Goal: Transaction & Acquisition: Purchase product/service

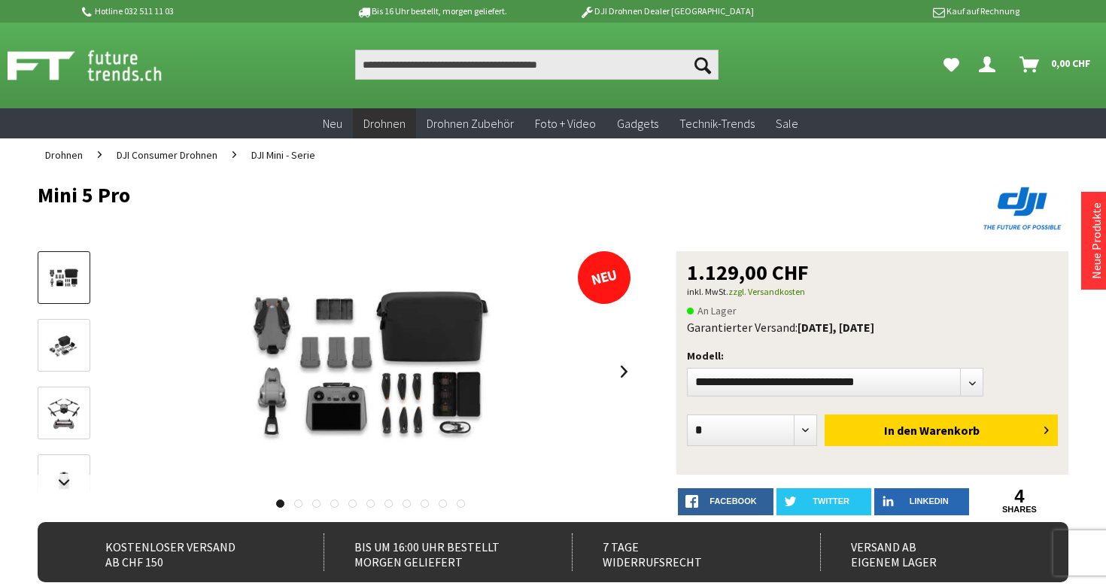
drag, startPoint x: 26, startPoint y: 187, endPoint x: 184, endPoint y: 187, distance: 158.1
copy h1 "Mini 5 Pro"
drag, startPoint x: 184, startPoint y: 187, endPoint x: 814, endPoint y: 50, distance: 645.4
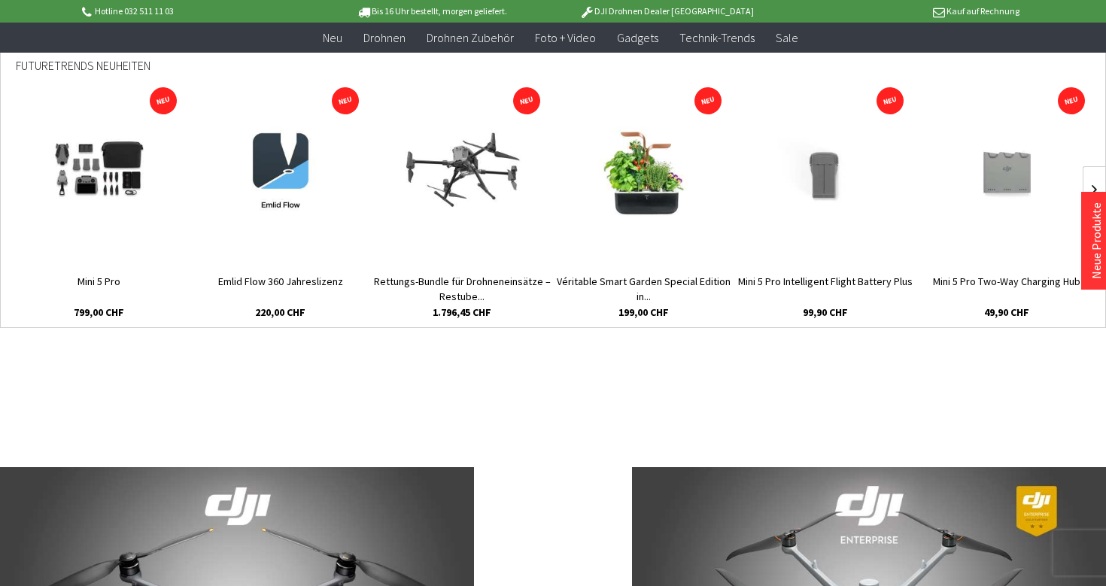
scroll to position [616, 0]
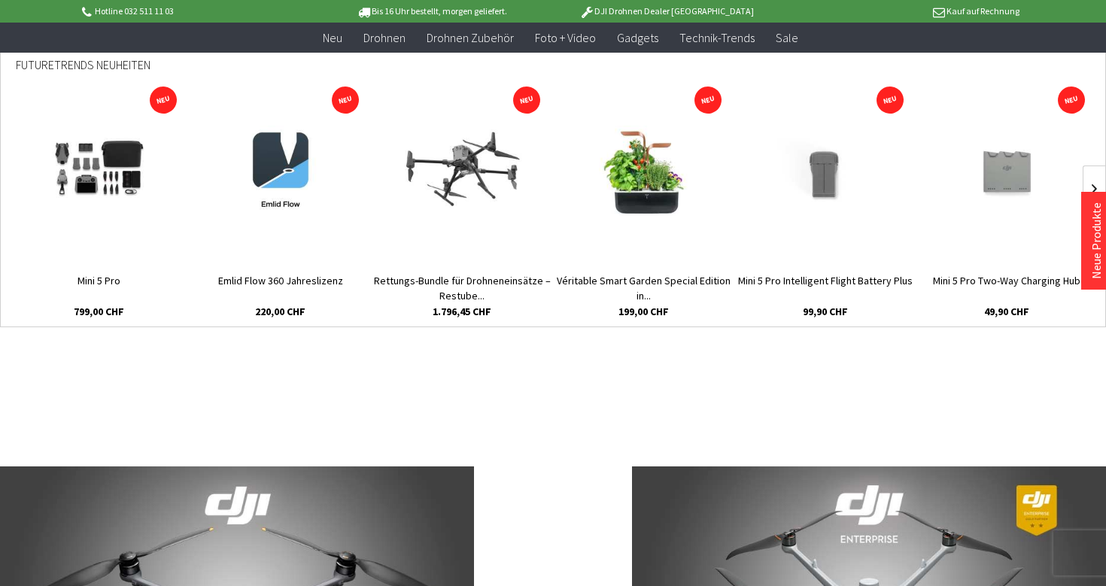
click at [68, 205] on img at bounding box center [99, 171] width 135 height 90
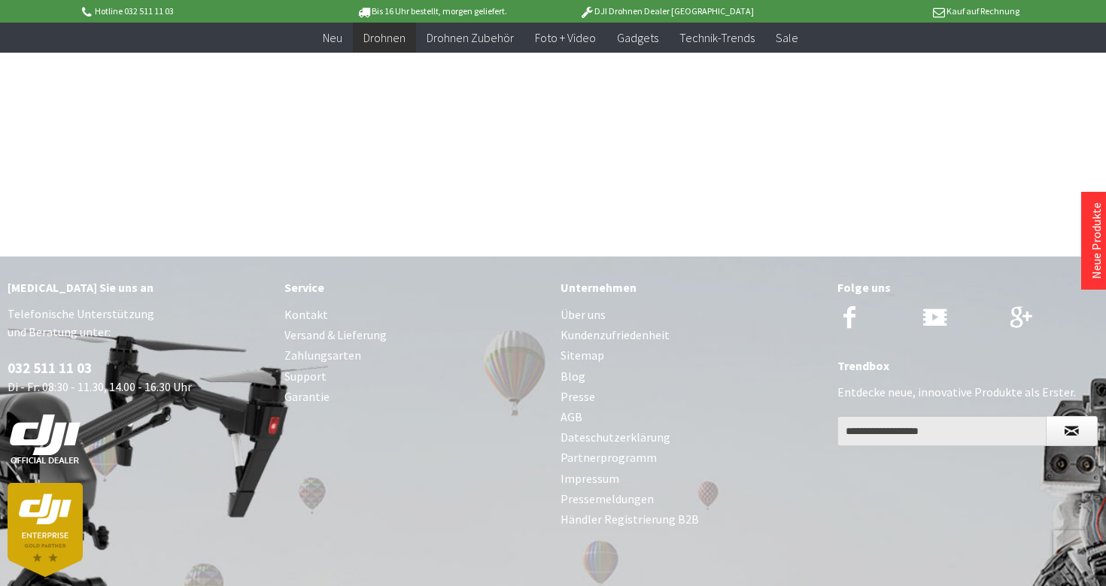
scroll to position [3718, 0]
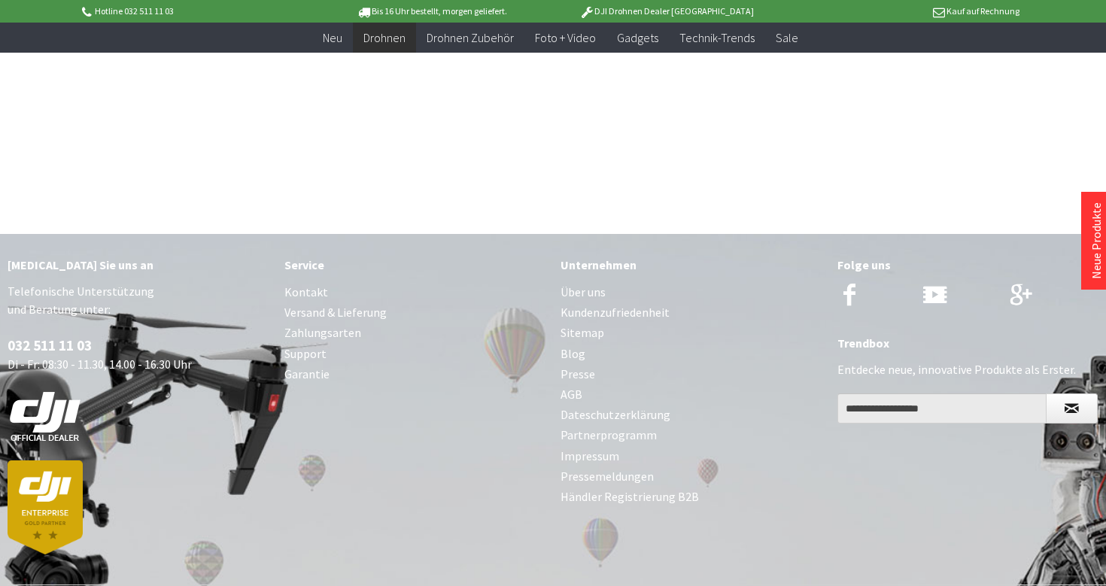
click at [663, 14] on p "DJI Drohnen Dealer [GEOGRAPHIC_DATA]" at bounding box center [666, 11] width 235 height 18
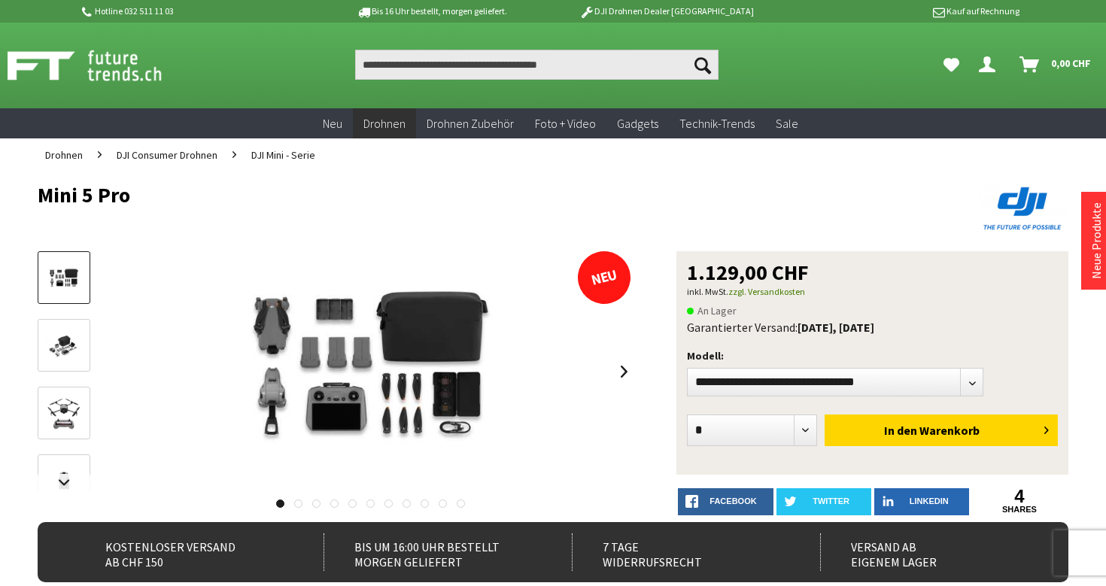
scroll to position [0, 0]
select select"] "***"
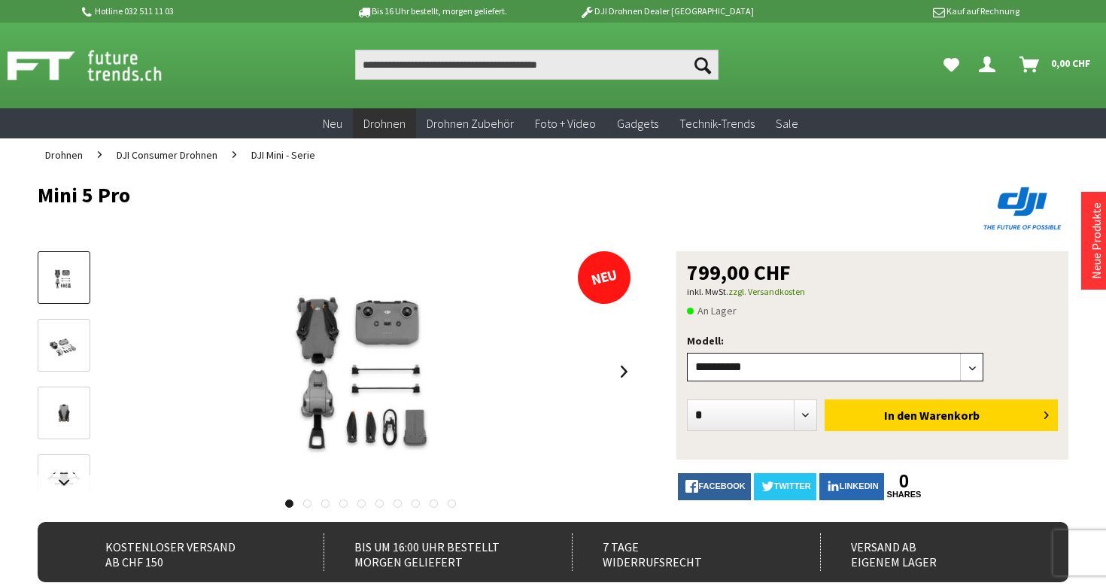
select select"] "***"
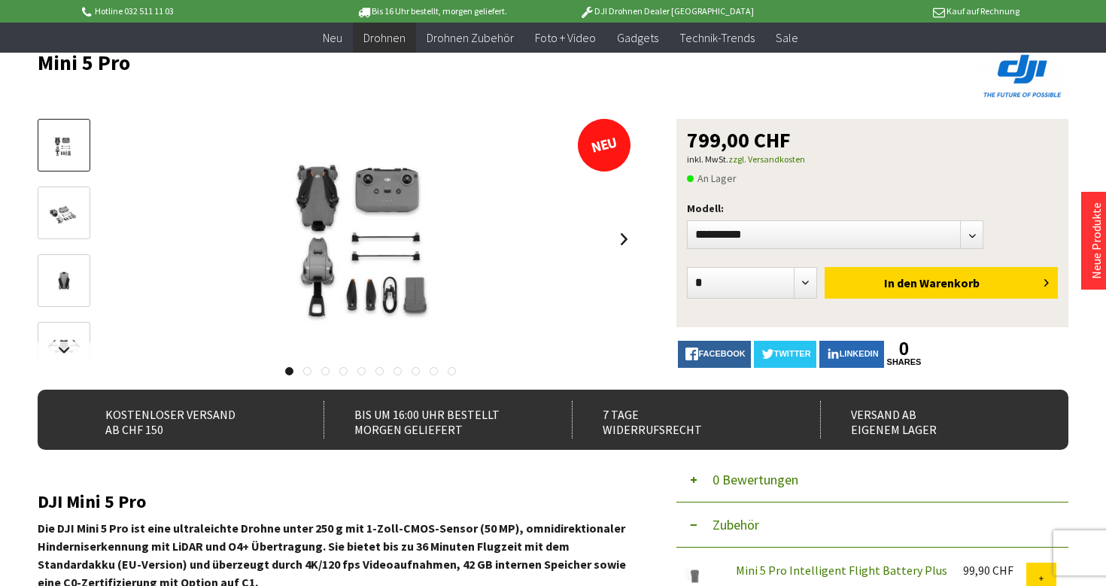
scroll to position [101, 0]
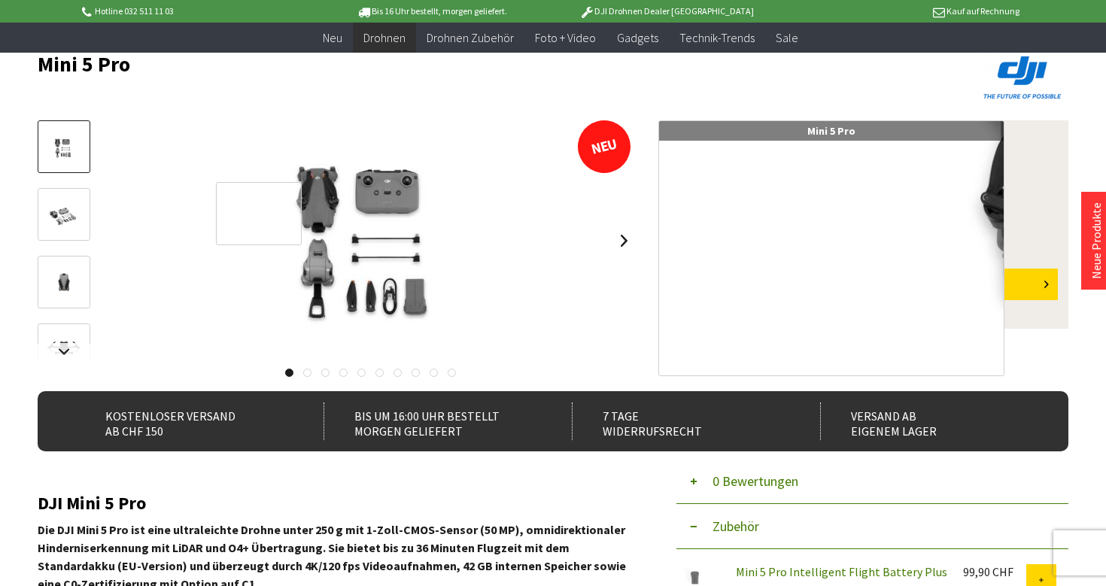
click at [259, 214] on div at bounding box center [259, 214] width 87 height 64
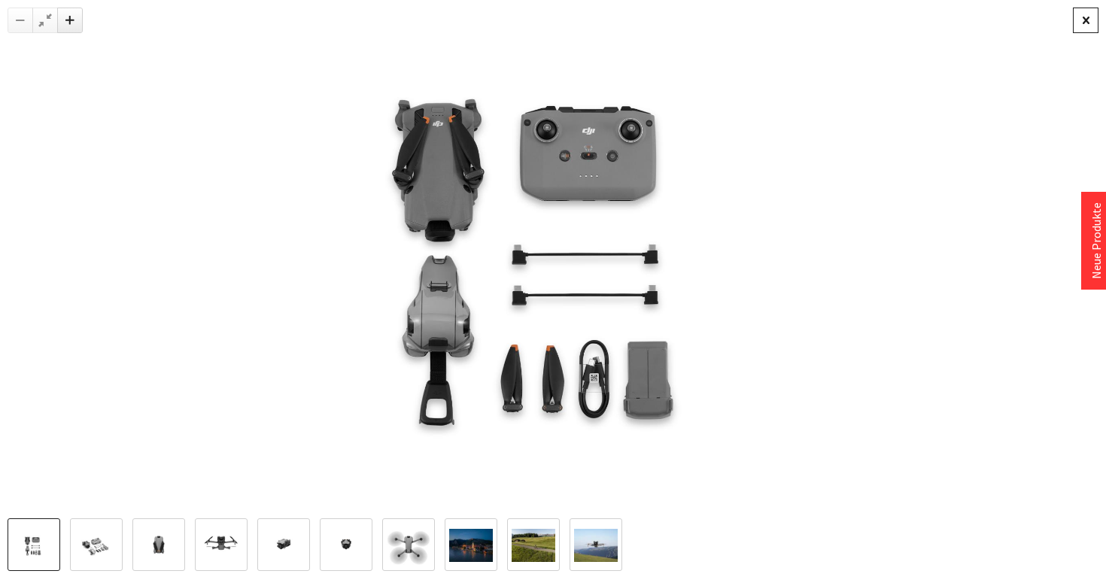
click at [1078, 25] on div at bounding box center [1086, 21] width 26 height 26
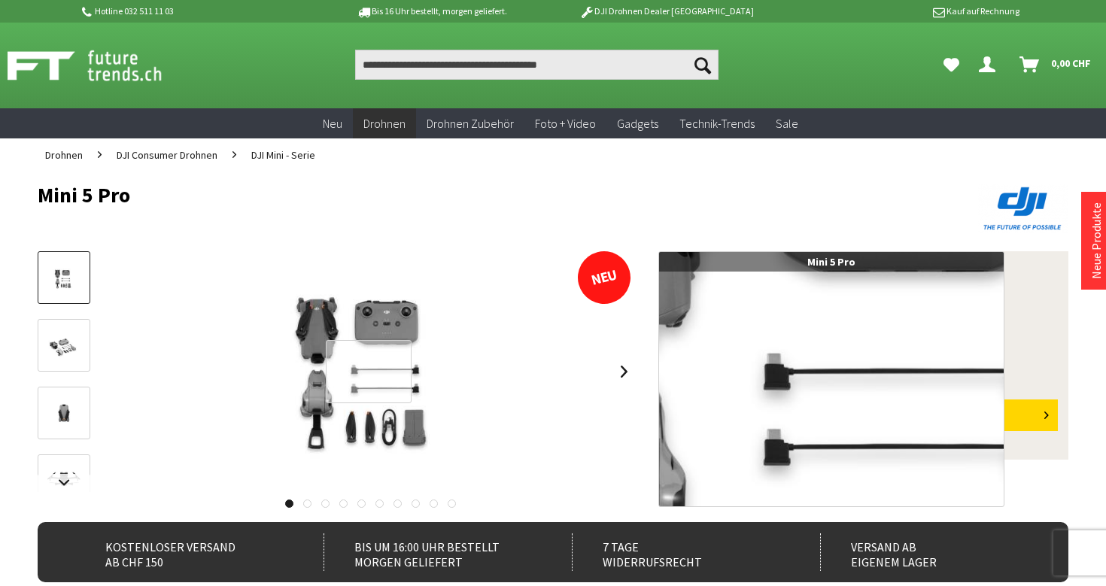
click at [369, 372] on div at bounding box center [369, 372] width 87 height 64
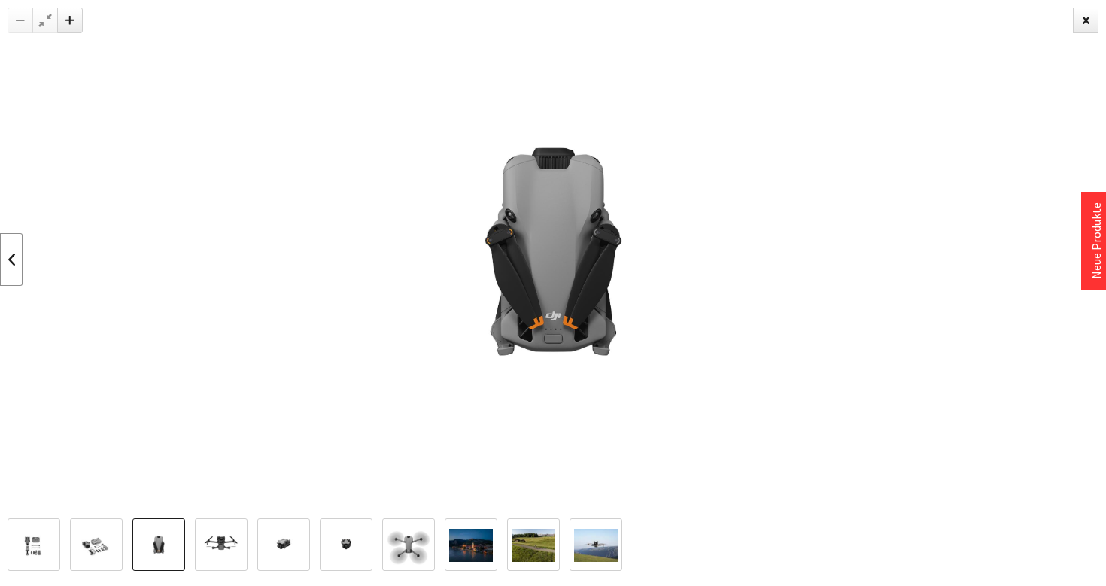
click at [6, 261] on link at bounding box center [11, 259] width 23 height 53
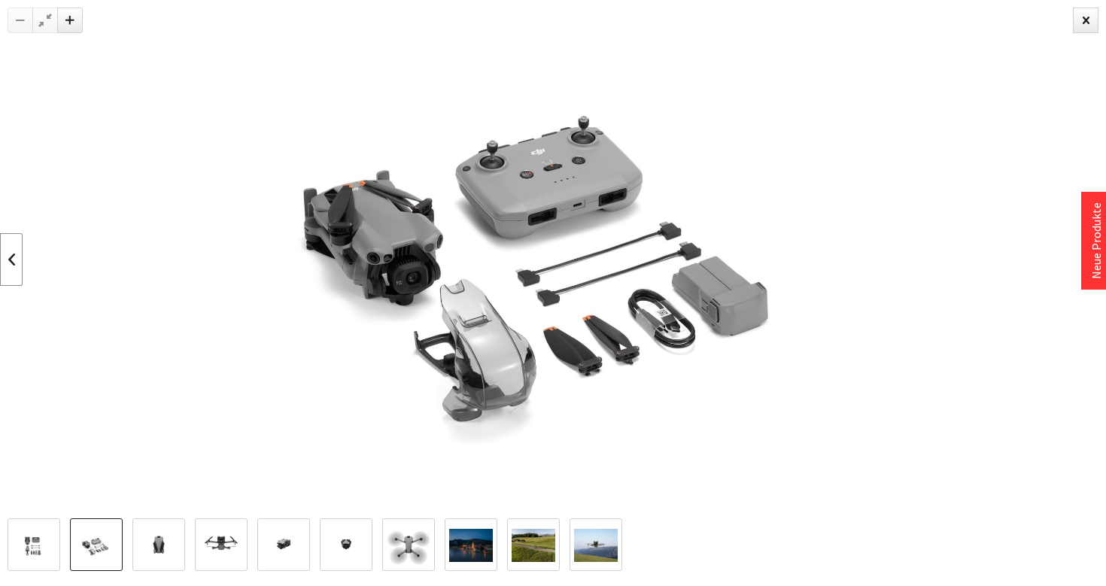
click at [6, 261] on link at bounding box center [11, 259] width 23 height 53
click at [169, 546] on img at bounding box center [159, 546] width 44 height 44
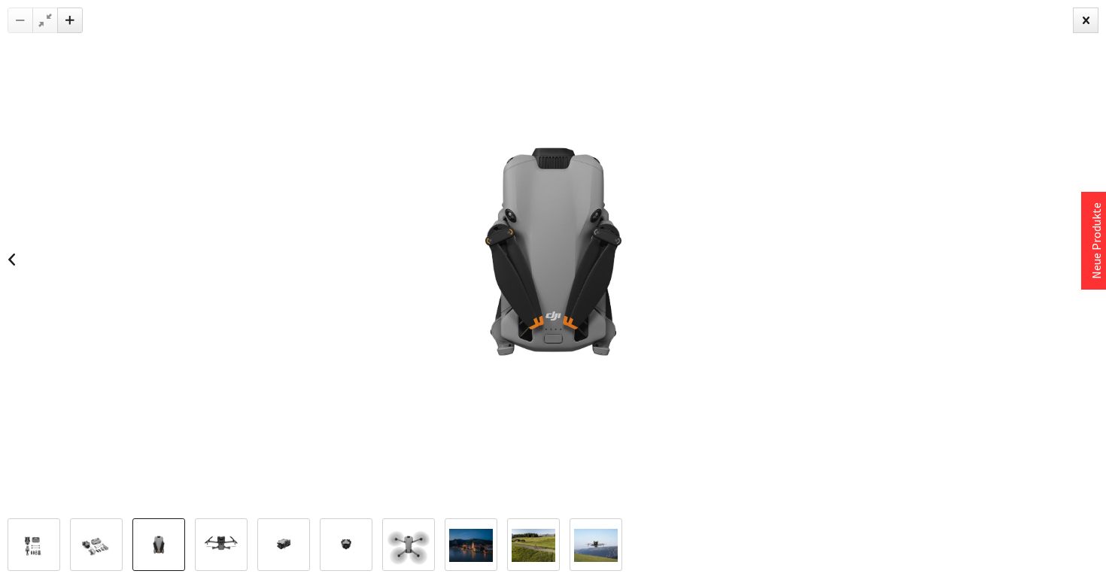
click at [222, 536] on img at bounding box center [221, 546] width 44 height 44
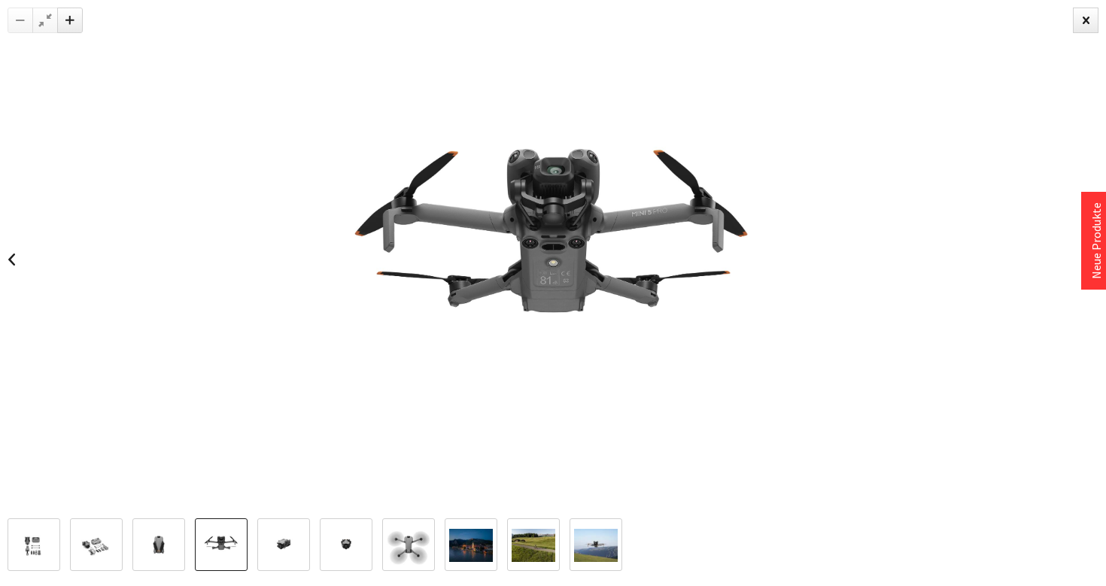
click at [285, 561] on img at bounding box center [284, 546] width 44 height 44
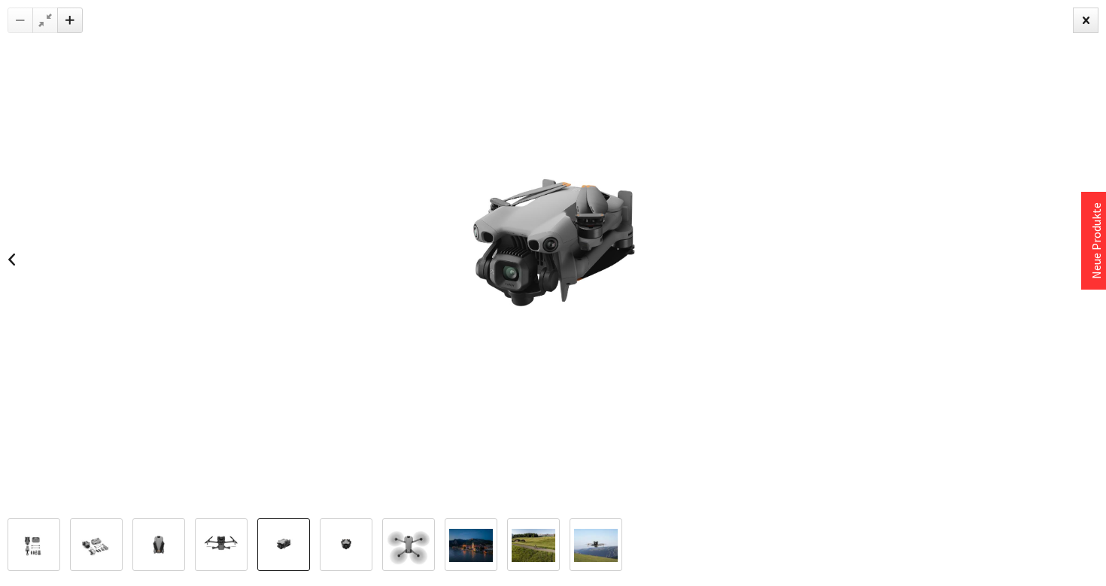
click at [360, 538] on img at bounding box center [346, 546] width 44 height 44
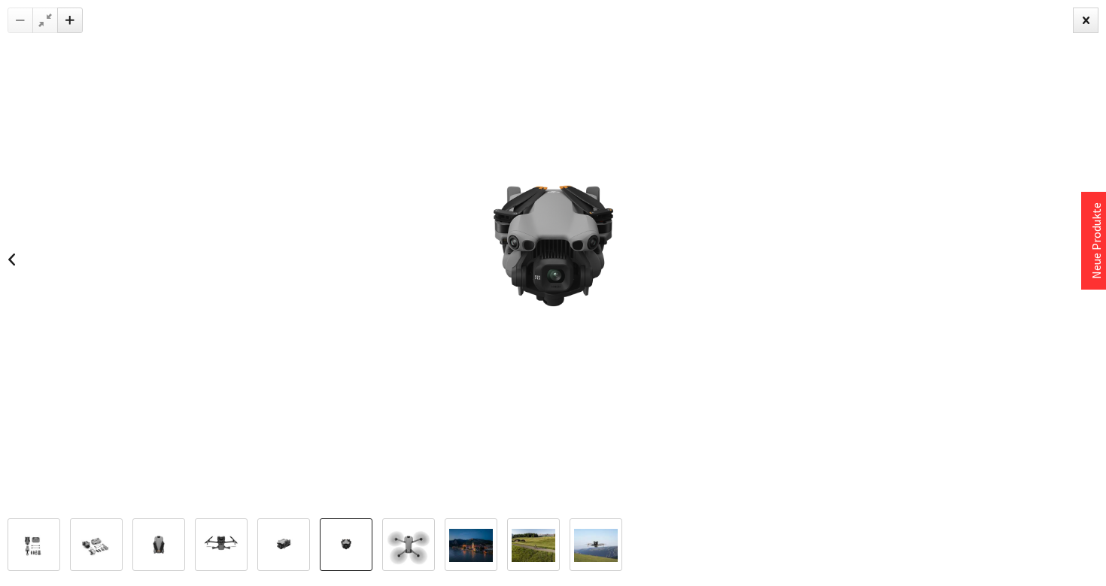
click at [416, 536] on img at bounding box center [409, 546] width 44 height 44
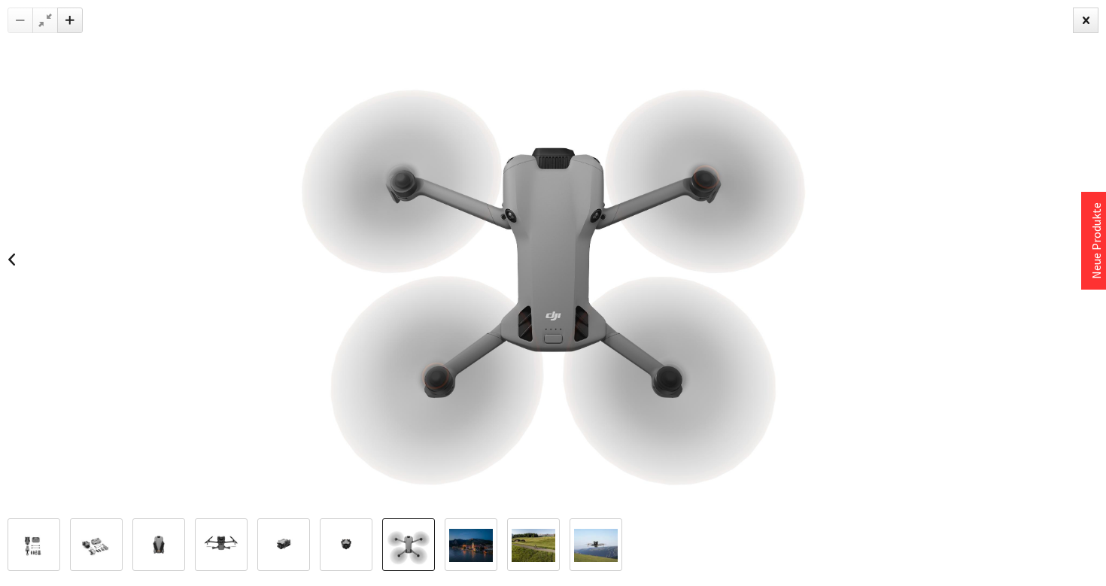
click at [480, 539] on img at bounding box center [471, 545] width 44 height 33
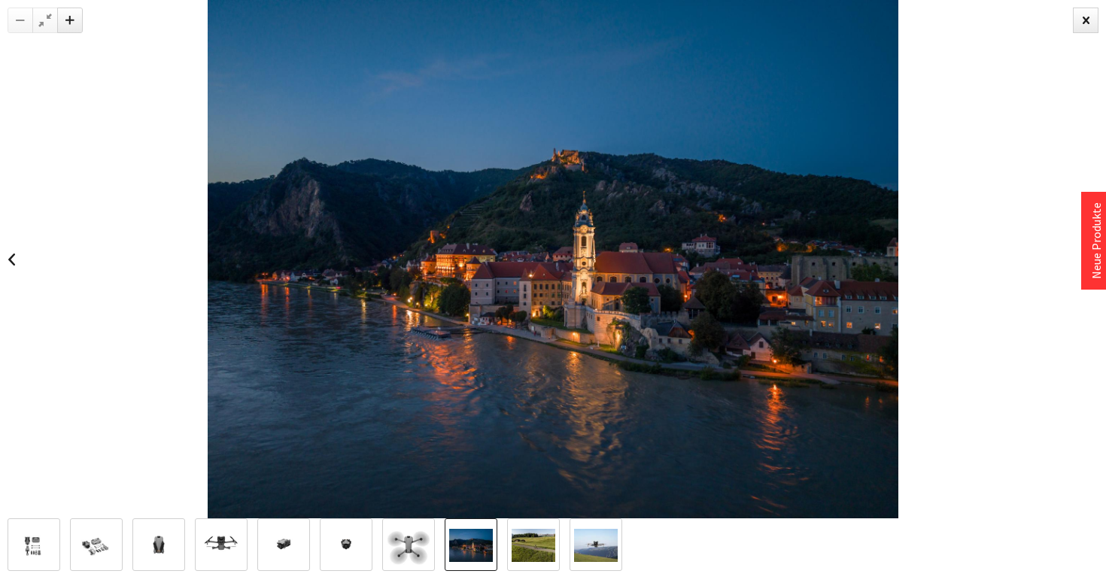
click at [592, 535] on img at bounding box center [596, 545] width 44 height 33
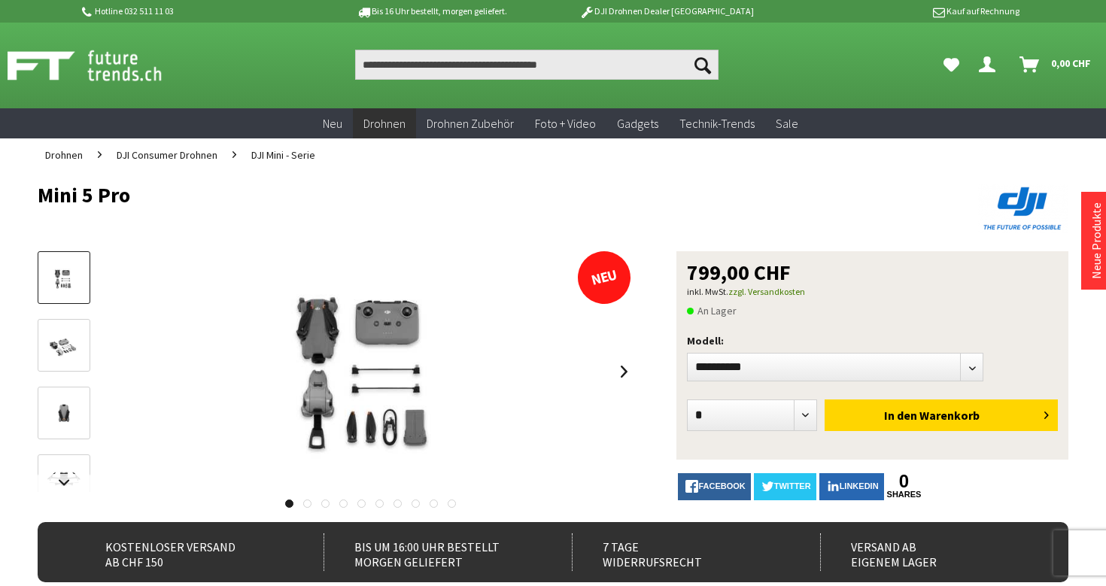
drag, startPoint x: 23, startPoint y: 193, endPoint x: 170, endPoint y: 192, distance: 146.8
copy h1 "Mini 5 Pro"
click at [169, 191] on h1 "Mini 5 Pro" at bounding box center [450, 195] width 825 height 23
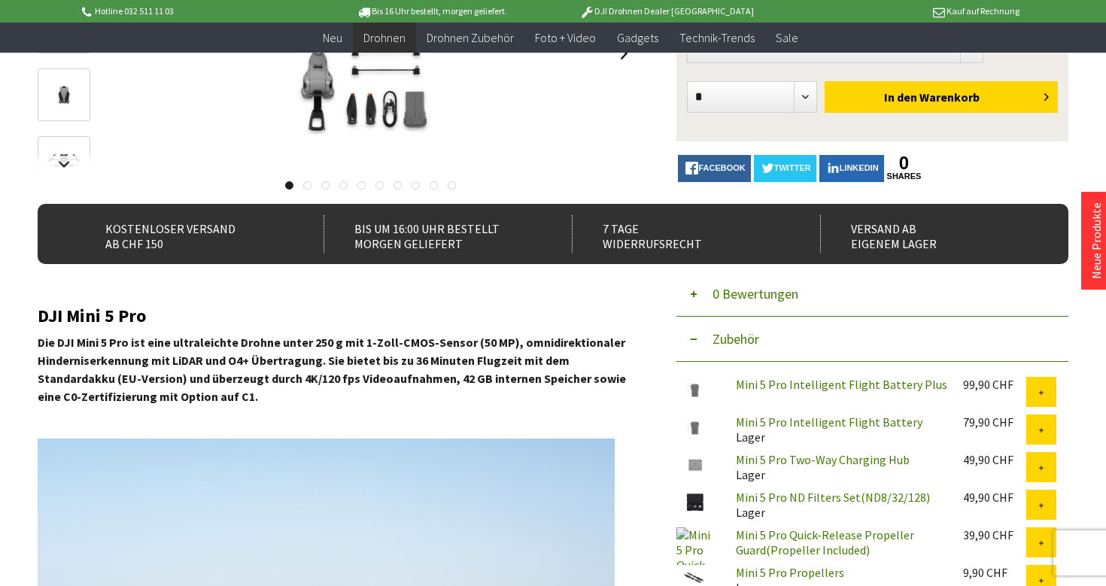
scroll to position [289, 0]
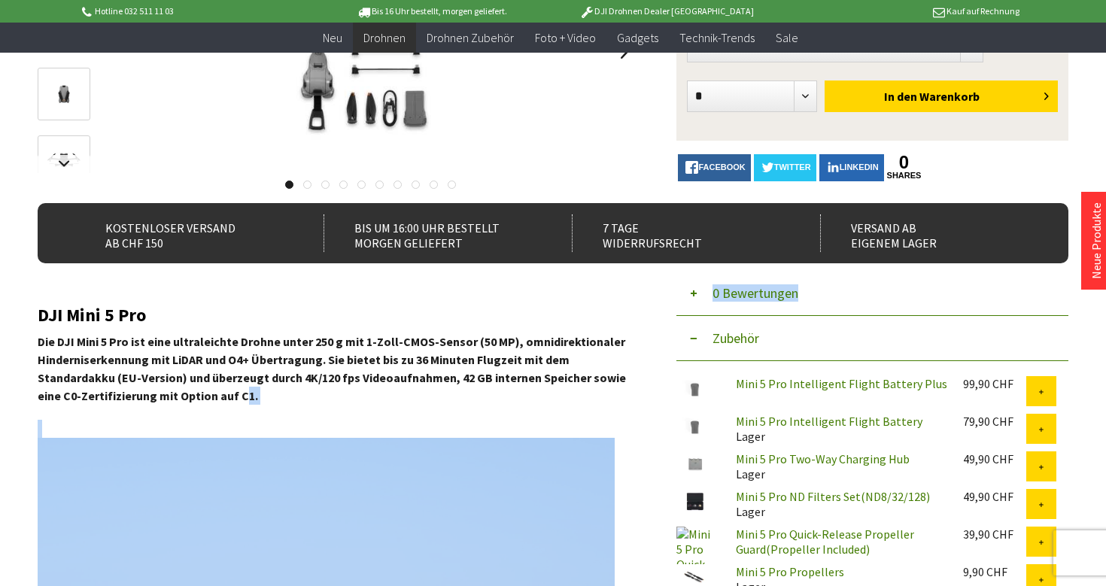
drag, startPoint x: 31, startPoint y: 341, endPoint x: 243, endPoint y: 400, distance: 220.4
click at [243, 400] on strong "Die DJI Mini 5 Pro ist eine ultraleichte Drohne unter 250 g mit 1-Zoll-CMOS-Sen…" at bounding box center [332, 368] width 589 height 69
drag, startPoint x: 32, startPoint y: 341, endPoint x: 245, endPoint y: 400, distance: 220.2
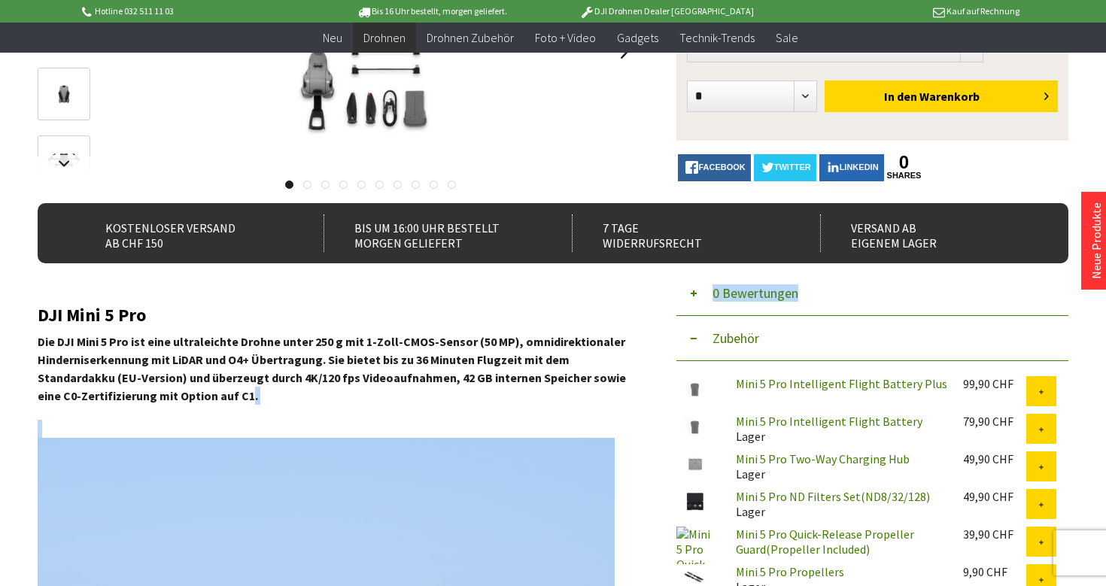
click at [245, 400] on strong "Die DJI Mini 5 Pro ist eine ultraleichte Drohne unter 250 g mit 1-Zoll-CMOS-Sen…" at bounding box center [332, 368] width 589 height 69
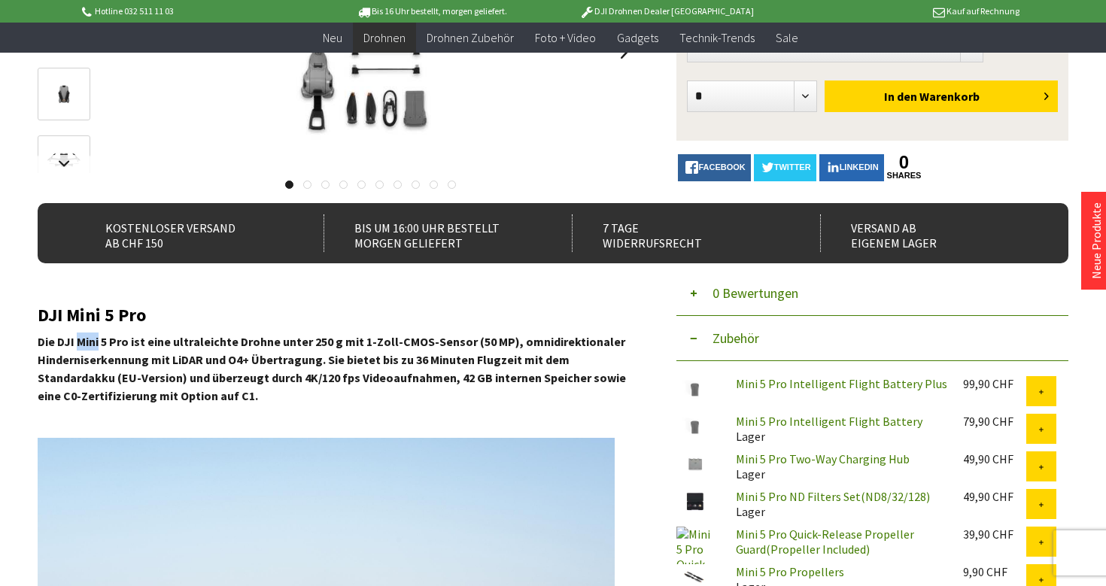
drag, startPoint x: 78, startPoint y: 335, endPoint x: 83, endPoint y: 343, distance: 9.8
click at [84, 344] on strong "Die DJI Mini 5 Pro ist eine ultraleichte Drohne unter 250 g mit 1-Zoll-CMOS-Sen…" at bounding box center [332, 368] width 589 height 69
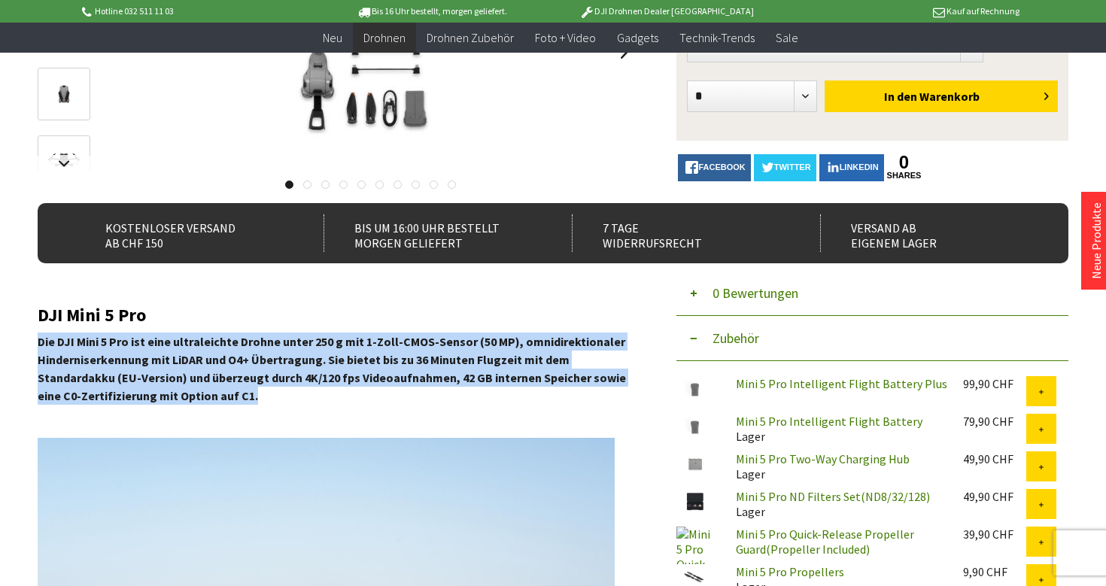
drag, startPoint x: 40, startPoint y: 344, endPoint x: 254, endPoint y: 398, distance: 220.5
click at [254, 398] on p "Die DJI Mini 5 Pro ist eine ultraleichte Drohne unter 250 g mit 1-Zoll-CMOS-Sen…" at bounding box center [337, 369] width 598 height 72
copy strong "Die DJI Mini 5 Pro ist eine ultraleichte Drohne unter 250 g mit 1-Zoll-CMOS-Sen…"
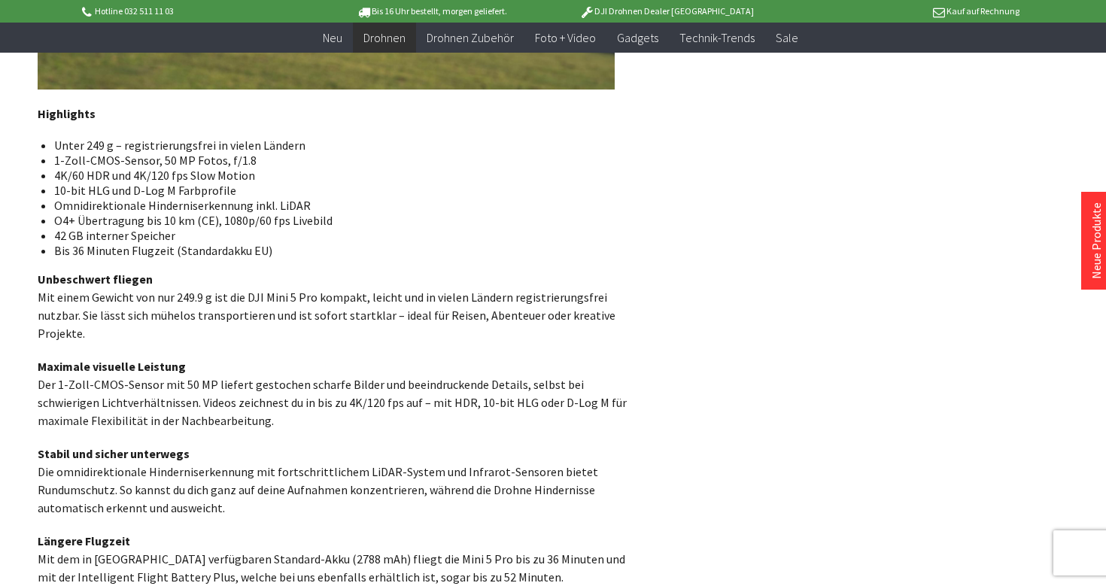
scroll to position [1076, 0]
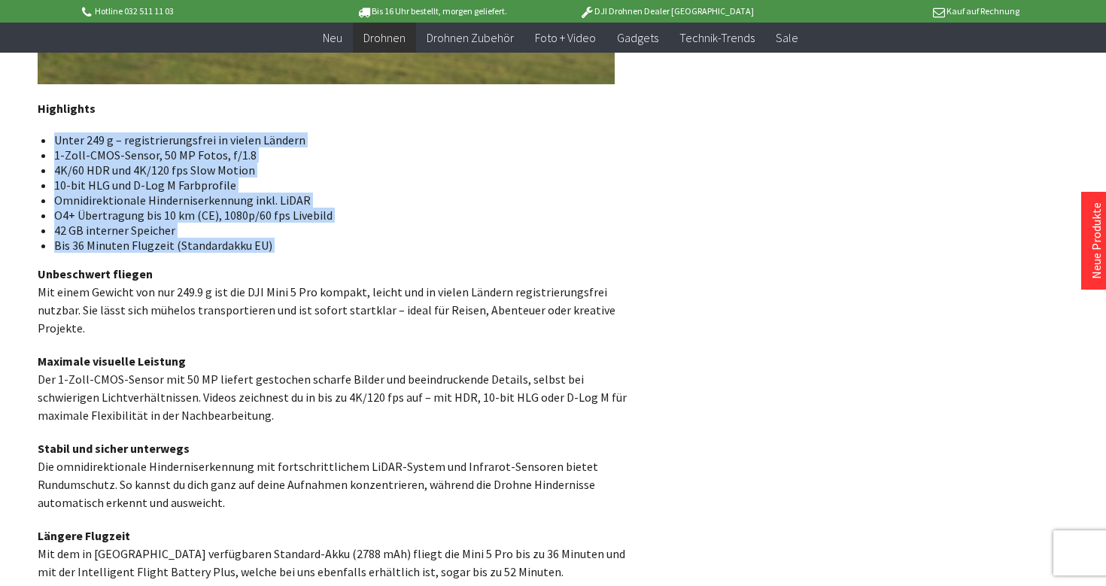
drag, startPoint x: 46, startPoint y: 138, endPoint x: 288, endPoint y: 254, distance: 268.6
copy div "Unter 249 g – registrierungsfrei in vielen Ländern 1-Zoll-CMOS-Sensor, 50 MP Fo…"
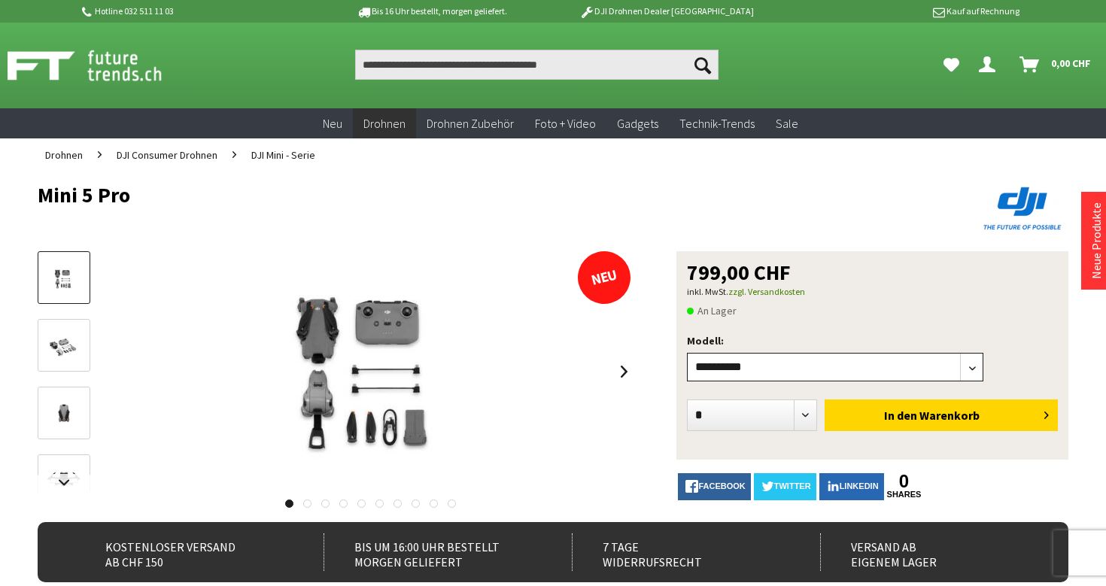
scroll to position [0, 0]
select select"] "***"
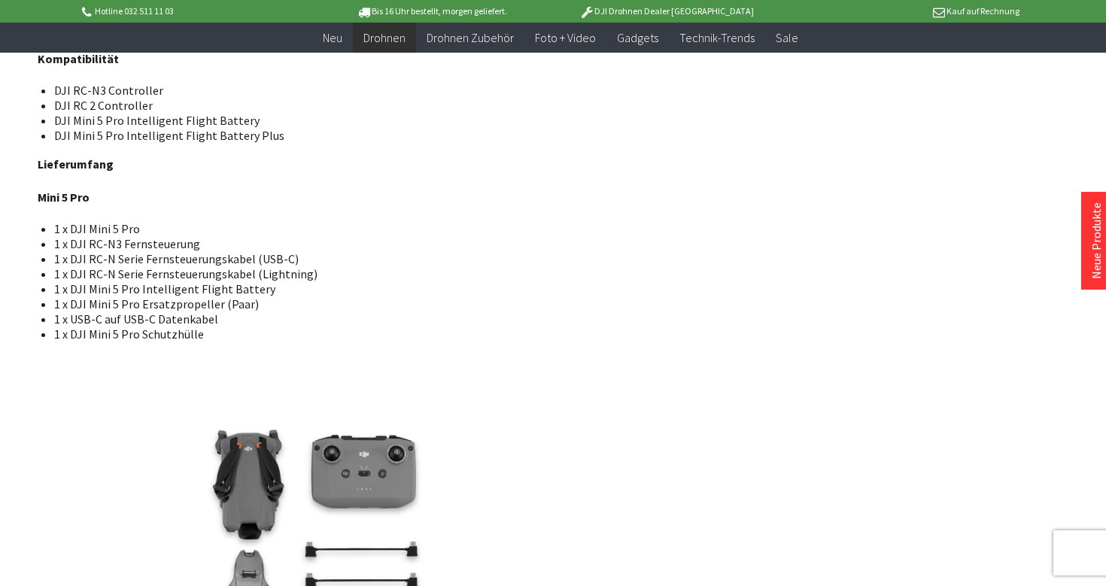
scroll to position [2418, 0]
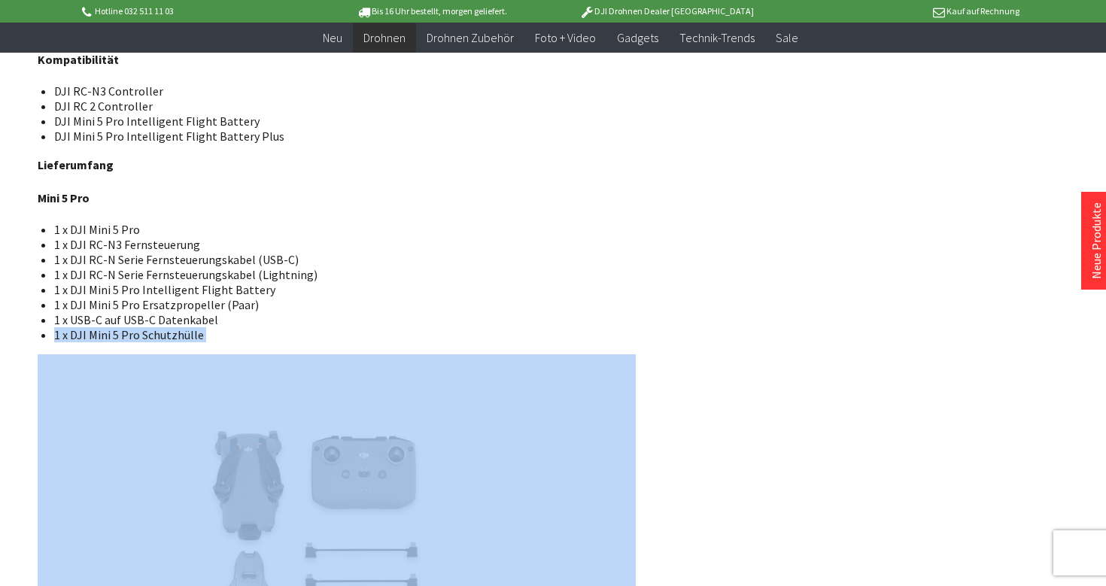
drag, startPoint x: 36, startPoint y: 220, endPoint x: 241, endPoint y: 320, distance: 227.9
click at [241, 320] on li "1 x USB-C auf USB-C Datenkabel" at bounding box center [339, 319] width 570 height 15
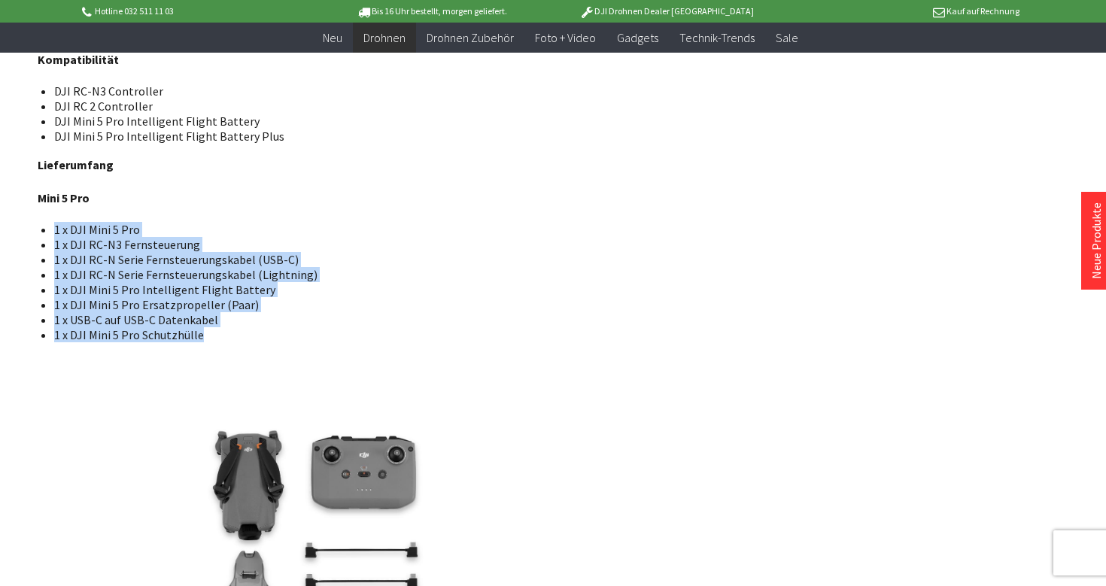
drag, startPoint x: 44, startPoint y: 226, endPoint x: 227, endPoint y: 333, distance: 211.6
click at [227, 333] on ul "1 x DJI Mini 5 Pro 1 x DJI RC-N3 Fernsteuerung 1 x DJI RC-N Serie Fernsteuerung…" at bounding box center [337, 282] width 574 height 120
copy ul "1 x DJI Mini 5 Pro 1 x DJI RC-N3 Fernsteuerung 1 x DJI RC-N Serie Fernsteuerung…"
click at [227, 333] on li "1 x DJI Mini 5 Pro Schutzhülle" at bounding box center [339, 334] width 570 height 15
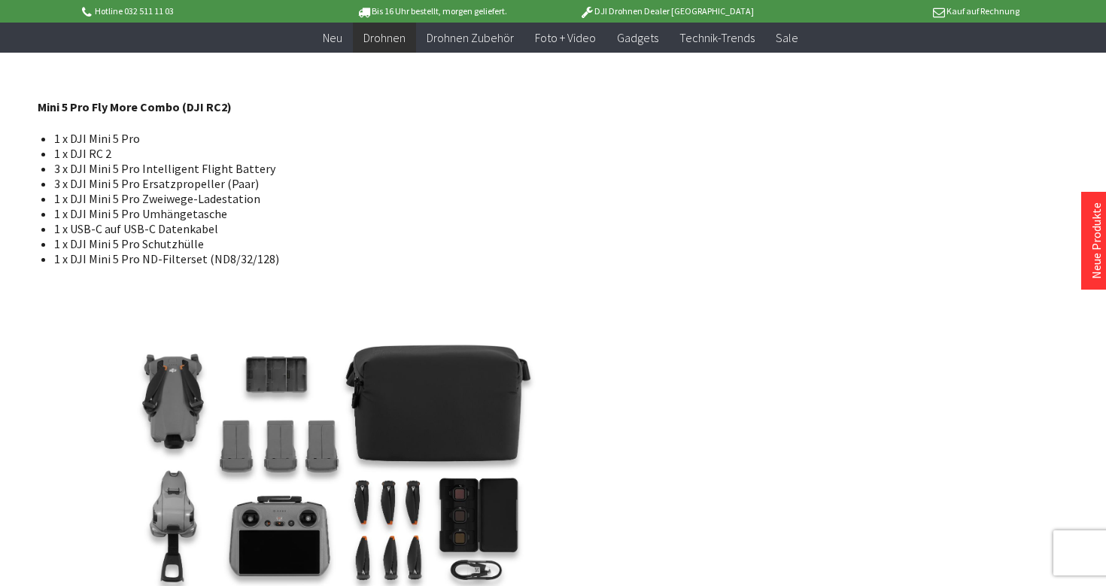
scroll to position [3090, 0]
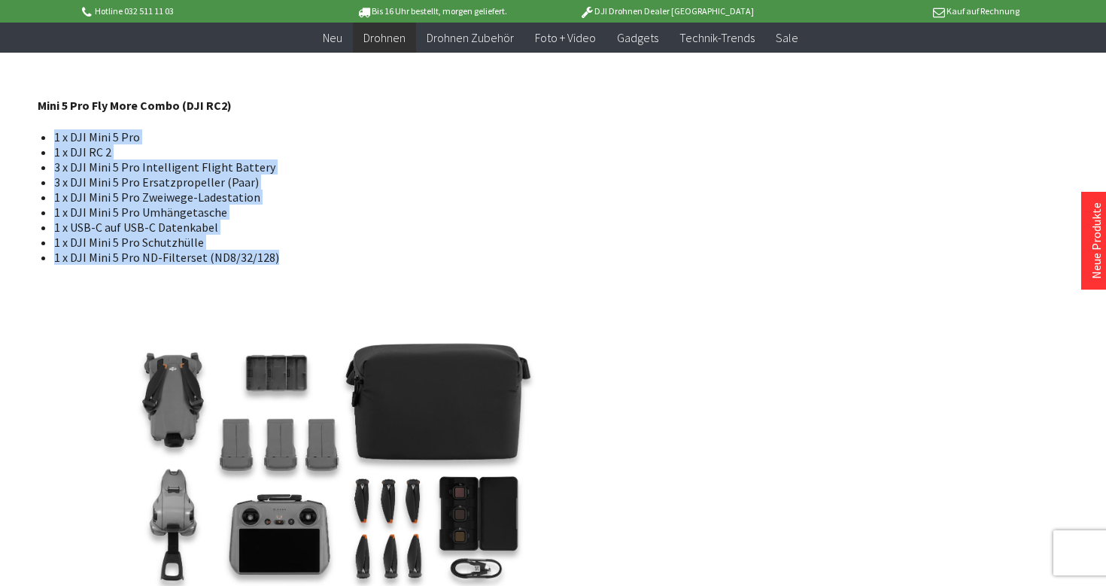
drag, startPoint x: 51, startPoint y: 137, endPoint x: 310, endPoint y: 260, distance: 286.5
click at [310, 260] on ul "1 x DJI Mini 5 Pro 1 x DJI RC 2 3 x DJI Mini 5 Pro Intelligent Flight Battery 3…" at bounding box center [337, 196] width 574 height 135
copy ul "1 x DJI Mini 5 Pro 1 x DJI RC 2 3 x DJI Mini 5 Pro Intelligent Flight Battery 3…"
click at [310, 260] on li "1 x DJI Mini 5 Pro ND-Filterset (ND8/32/128)" at bounding box center [339, 257] width 570 height 15
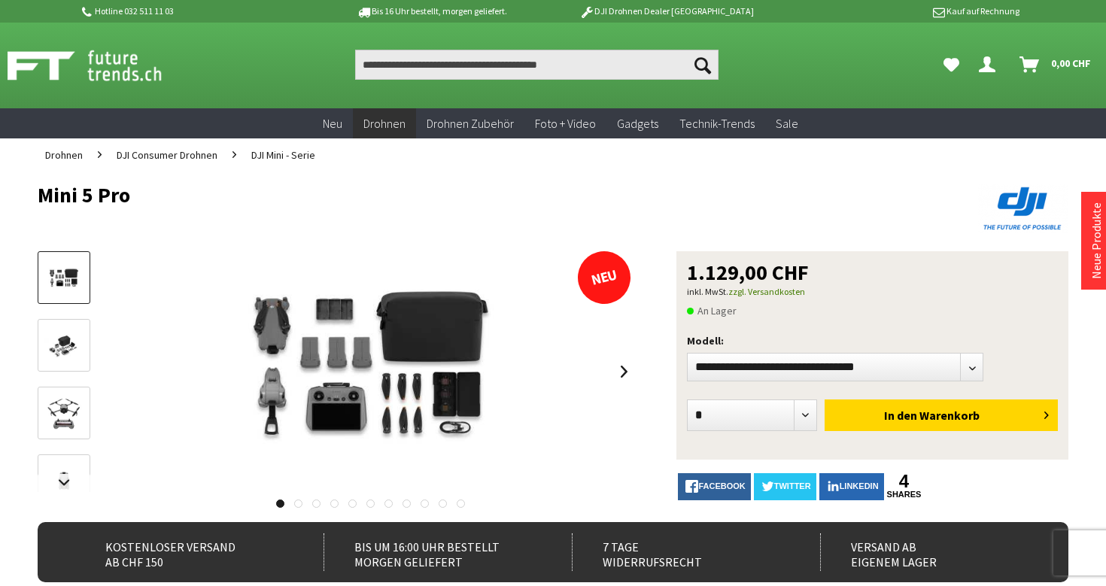
scroll to position [0, 0]
select select"] "***"
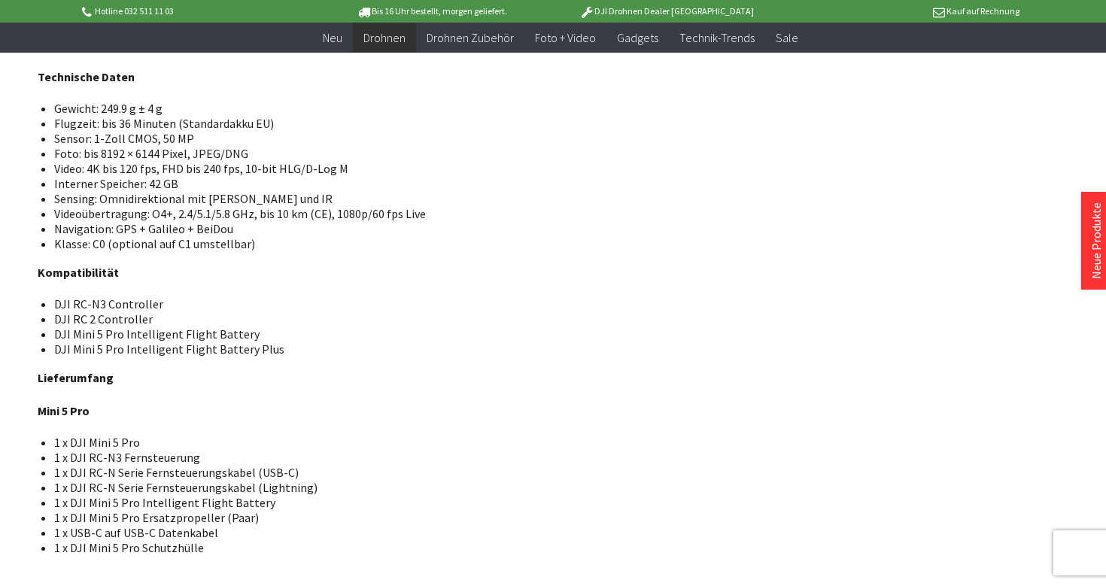
scroll to position [2198, 0]
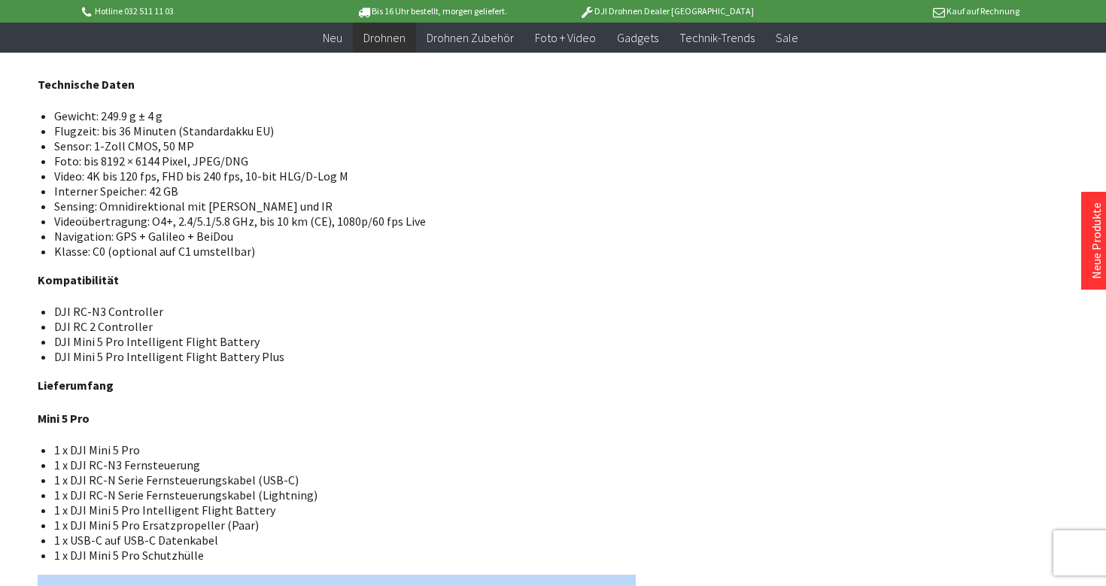
drag, startPoint x: 34, startPoint y: 383, endPoint x: 208, endPoint y: 556, distance: 245.4
click at [208, 556] on li "1 x DJI Mini 5 Pro Schutzhülle" at bounding box center [339, 555] width 570 height 15
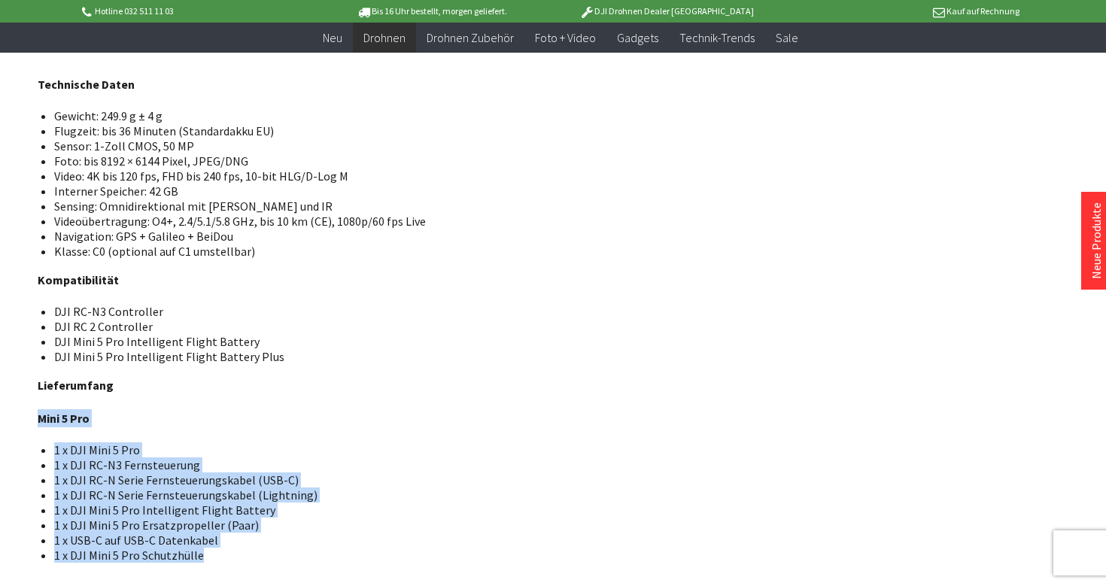
drag, startPoint x: 199, startPoint y: 556, endPoint x: 39, endPoint y: 419, distance: 210.9
click at [39, 419] on div "DJI Mini 5 Pro Die DJI Mini 5 Pro ist eine ultraleichte Drohne unter 250 g mit …" at bounding box center [337, 32] width 598 height 3271
copy div "Mini 5 Pro 1 x DJI Mini 5 Pro 1 x DJI RC-N3 Fernsteuerung 1 x DJI RC-N Serie Fe…"
click at [121, 454] on li "1 x DJI Mini 5 Pro" at bounding box center [339, 450] width 570 height 15
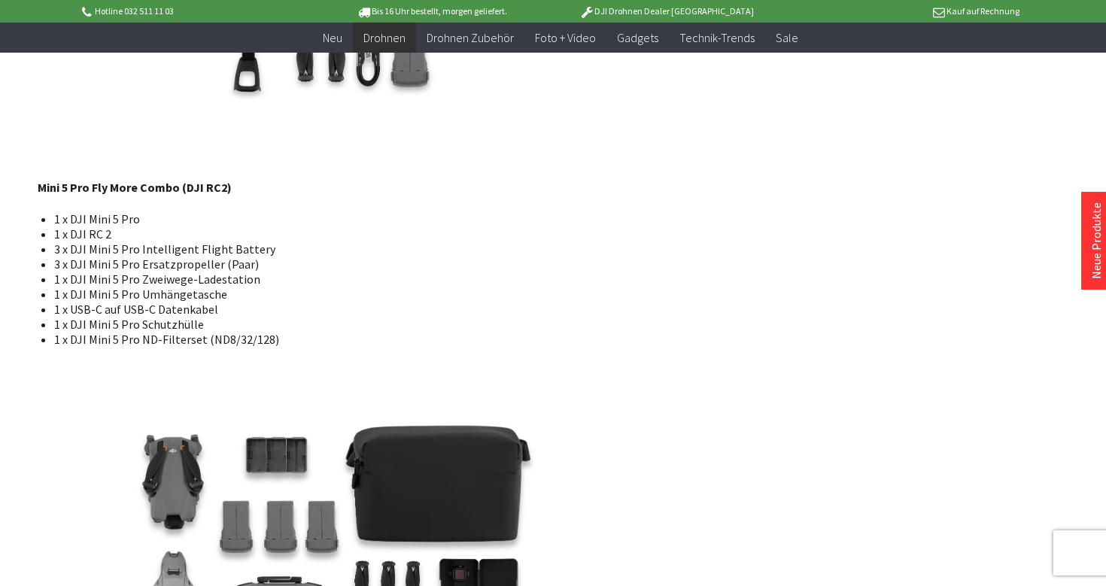
scroll to position [3011, 0]
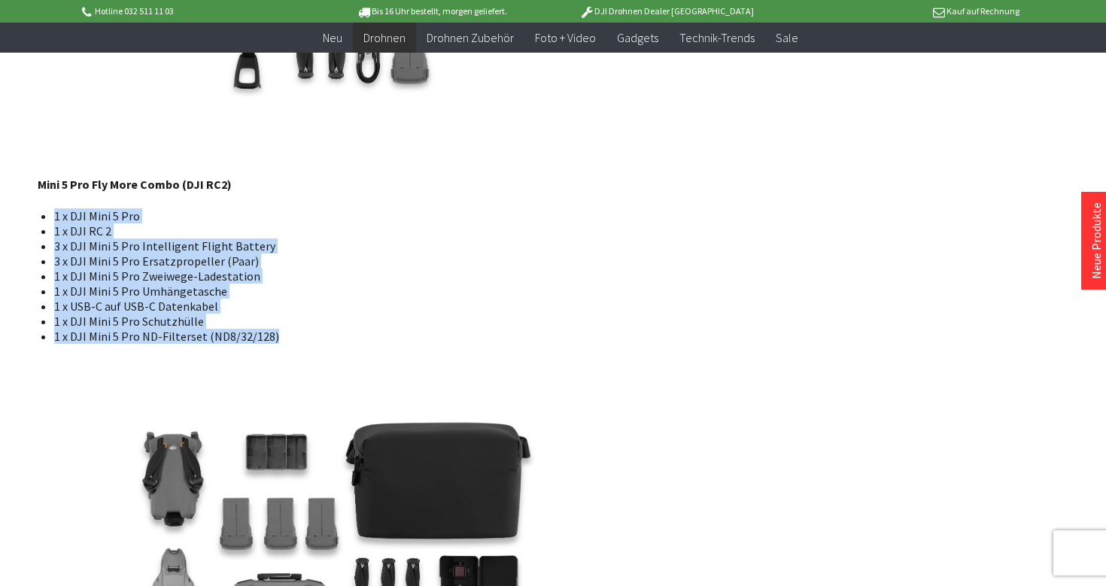
drag, startPoint x: 38, startPoint y: 217, endPoint x: 288, endPoint y: 339, distance: 278.4
copy ul "1 x DJI Mini 5 Pro 1 x DJI RC 2 3 x DJI Mini 5 Pro Intelligent Flight Battery 3…"
click at [288, 339] on li "1 x DJI Mini 5 Pro ND-Filterset (ND8/32/128)" at bounding box center [339, 336] width 570 height 15
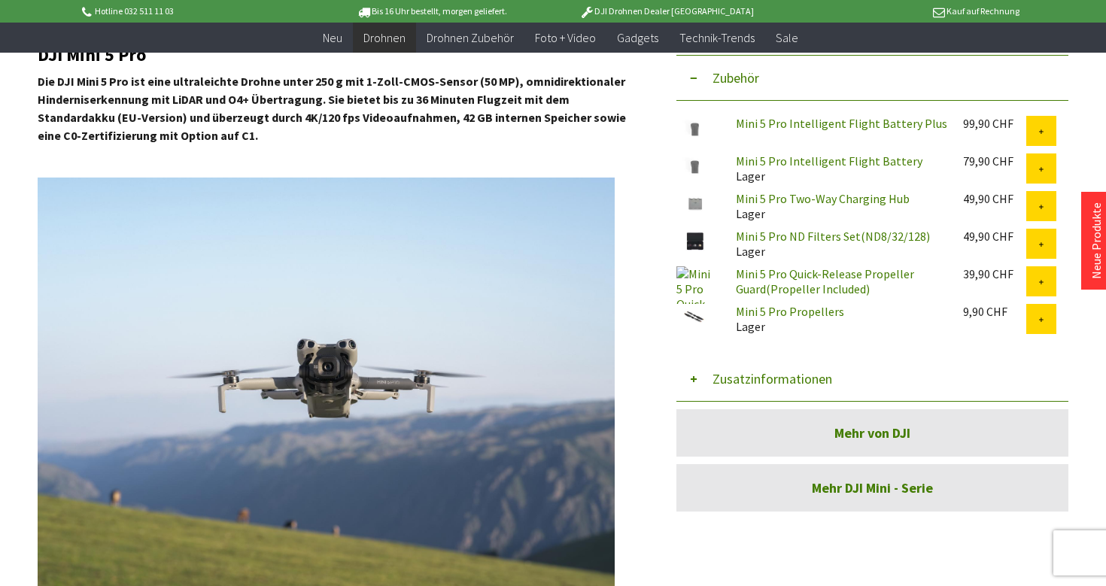
scroll to position [550, 0]
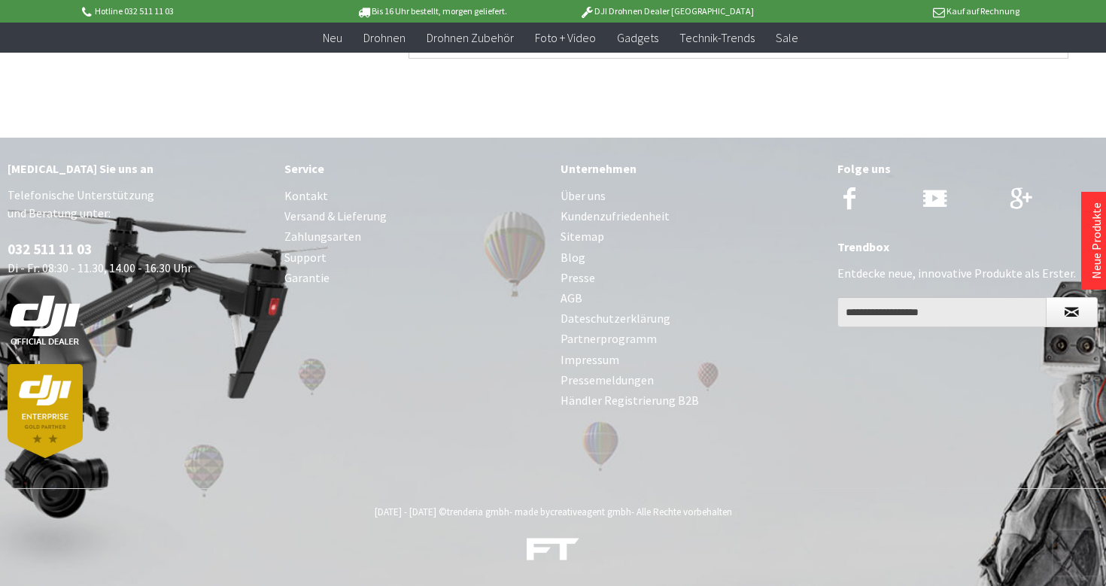
scroll to position [926, 0]
